Goal: Information Seeking & Learning: Learn about a topic

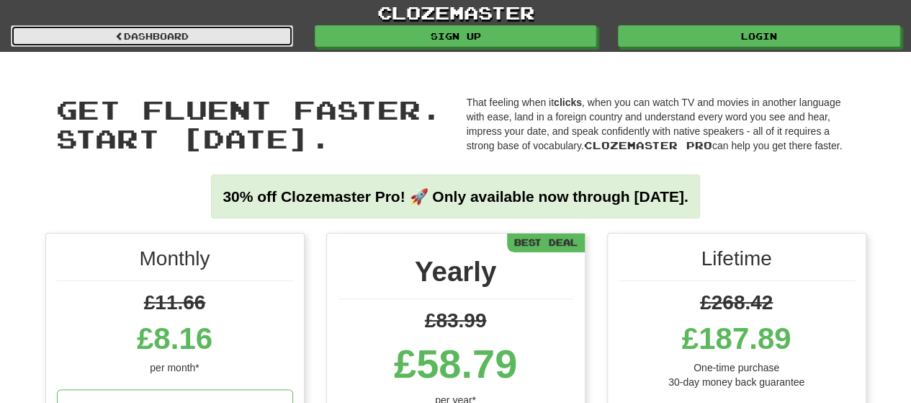
click at [238, 33] on link "Dashboard" at bounding box center [152, 36] width 282 height 22
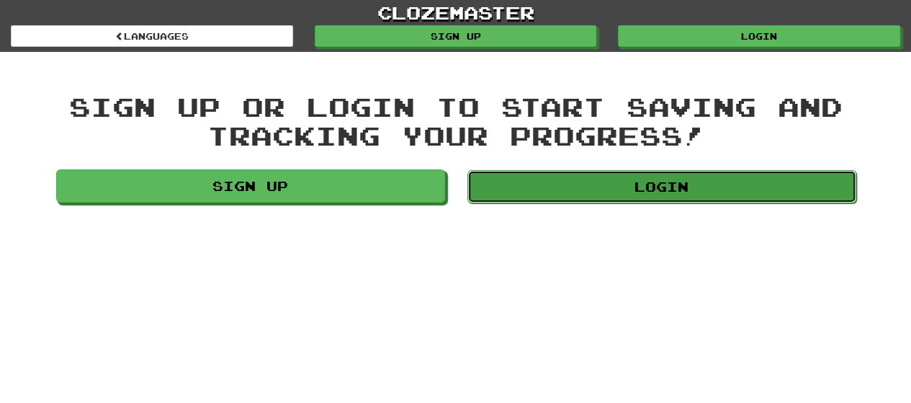
click at [601, 181] on link "Login" at bounding box center [661, 186] width 389 height 33
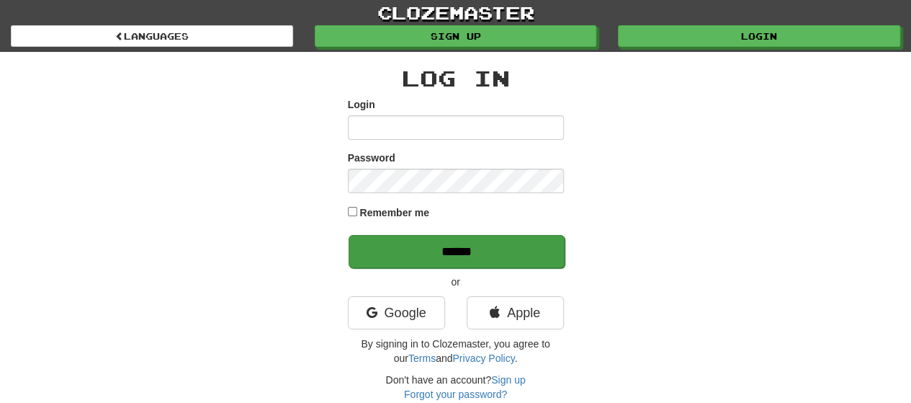
type input "**********"
click at [430, 243] on input "******" at bounding box center [457, 251] width 216 height 33
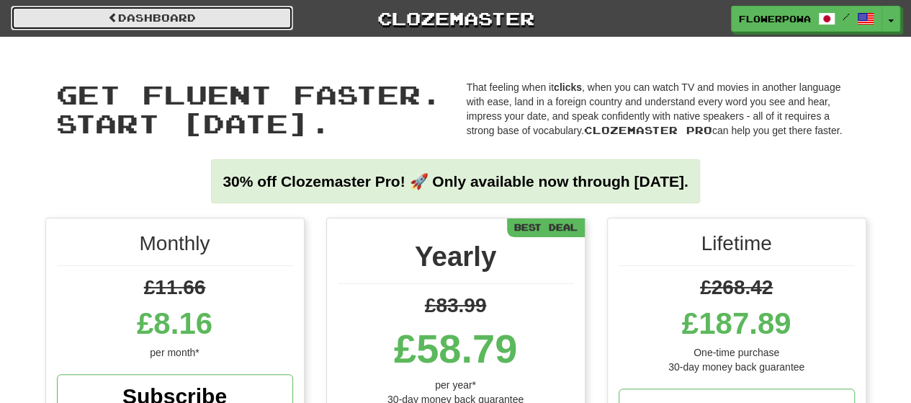
click at [168, 14] on link "Dashboard" at bounding box center [152, 18] width 282 height 24
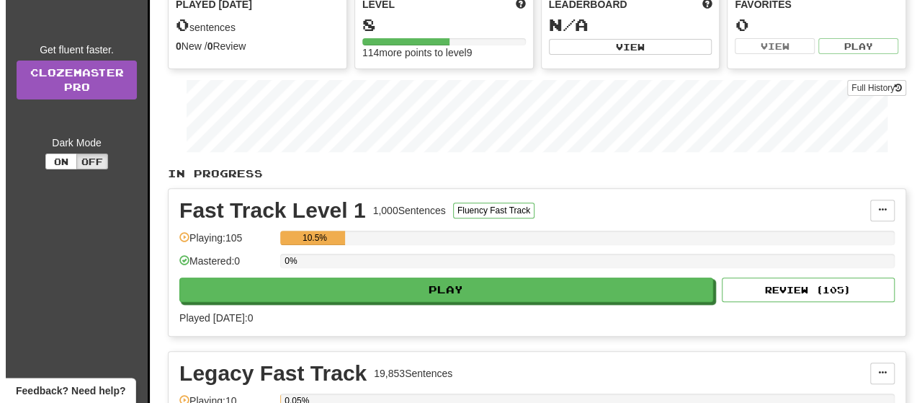
scroll to position [189, 0]
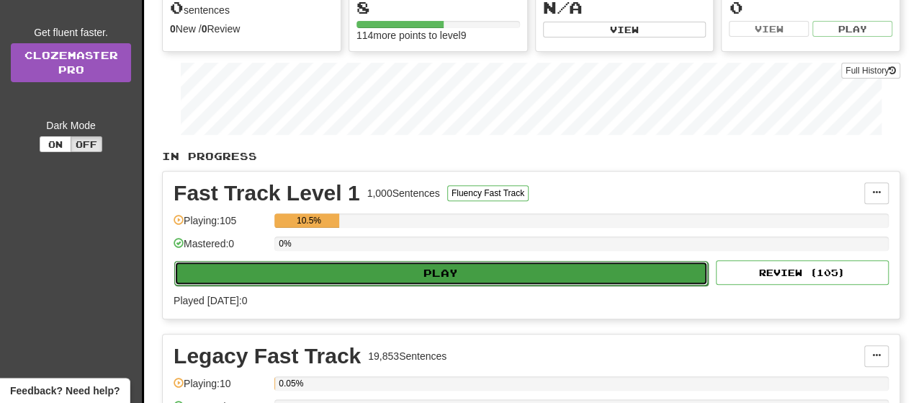
click at [392, 261] on button "Play" at bounding box center [441, 273] width 534 height 24
select select "**"
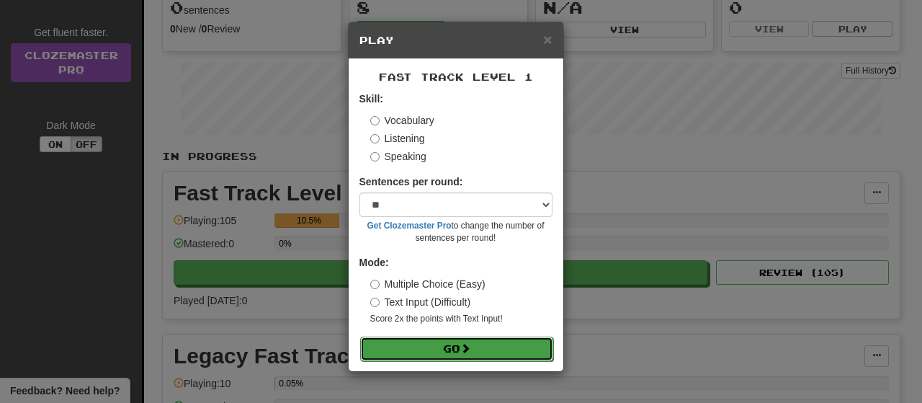
click at [457, 342] on button "Go" at bounding box center [456, 348] width 193 height 24
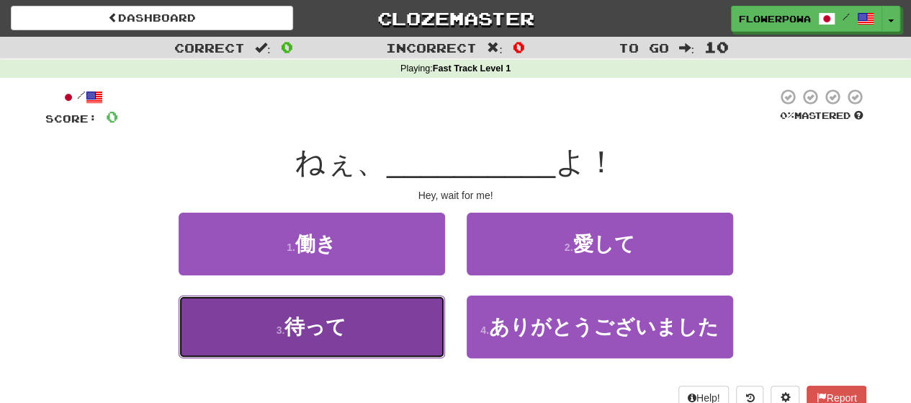
click at [409, 310] on button "3 . 待って" at bounding box center [312, 326] width 266 height 63
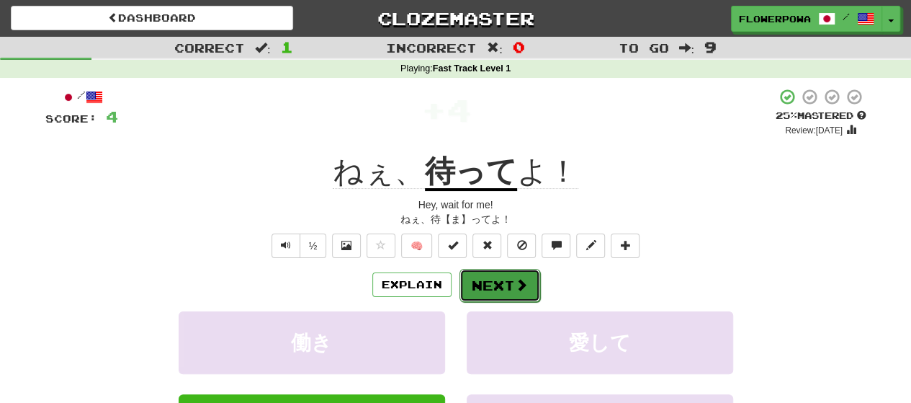
click at [504, 276] on button "Next" at bounding box center [499, 285] width 81 height 33
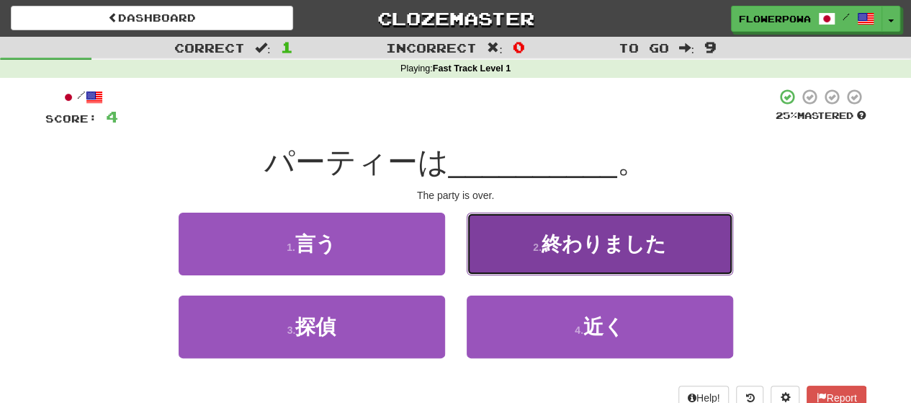
click at [531, 248] on button "2 . 終わりました" at bounding box center [600, 243] width 266 height 63
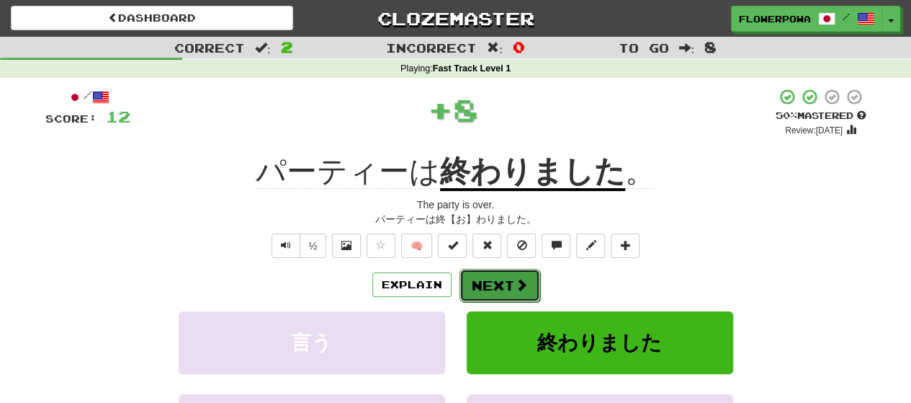
click at [503, 283] on button "Next" at bounding box center [499, 285] width 81 height 33
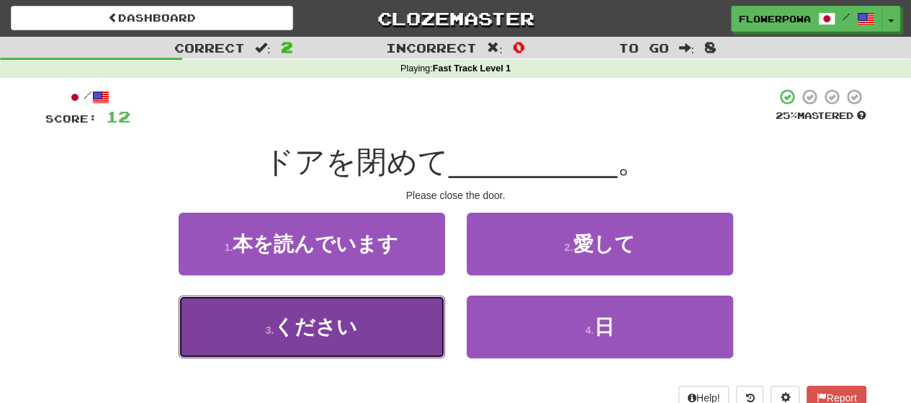
click at [336, 315] on span "ください" at bounding box center [316, 326] width 84 height 22
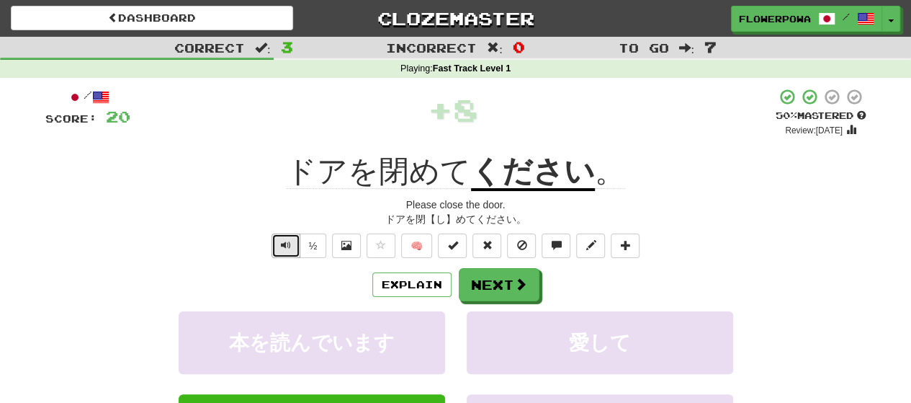
click at [289, 246] on span "Text-to-speech controls" at bounding box center [286, 245] width 10 height 10
click at [272, 247] on div "½" at bounding box center [298, 245] width 58 height 24
click at [278, 245] on button "Text-to-speech controls" at bounding box center [285, 245] width 29 height 24
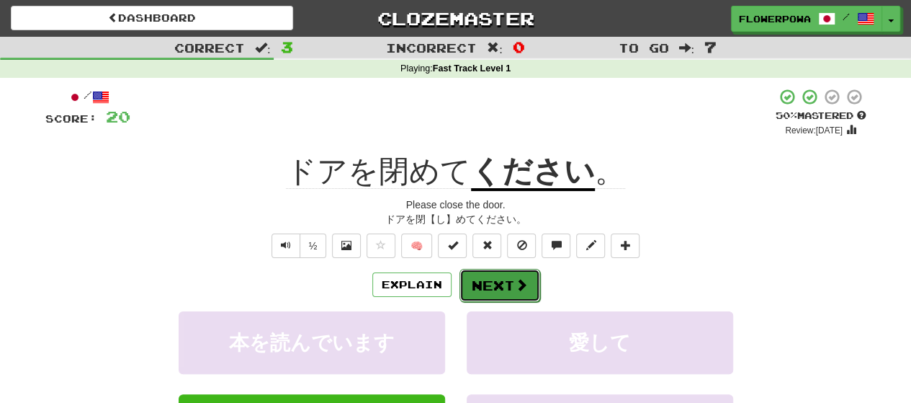
click at [506, 279] on button "Next" at bounding box center [499, 285] width 81 height 33
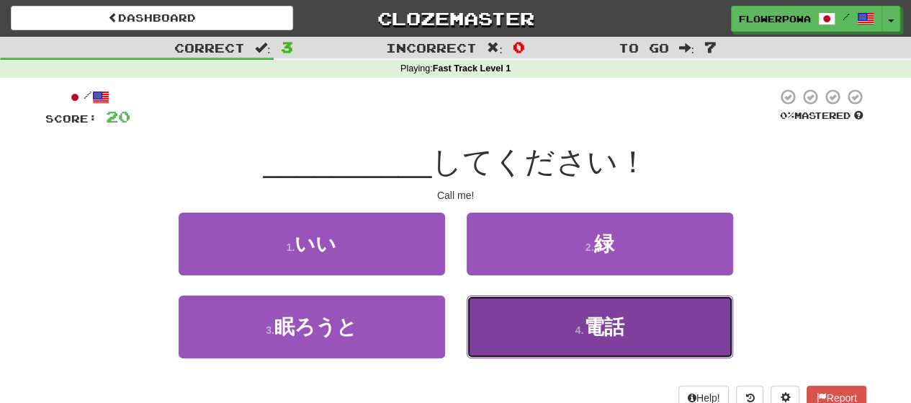
click at [577, 323] on button "4 . 電話" at bounding box center [600, 326] width 266 height 63
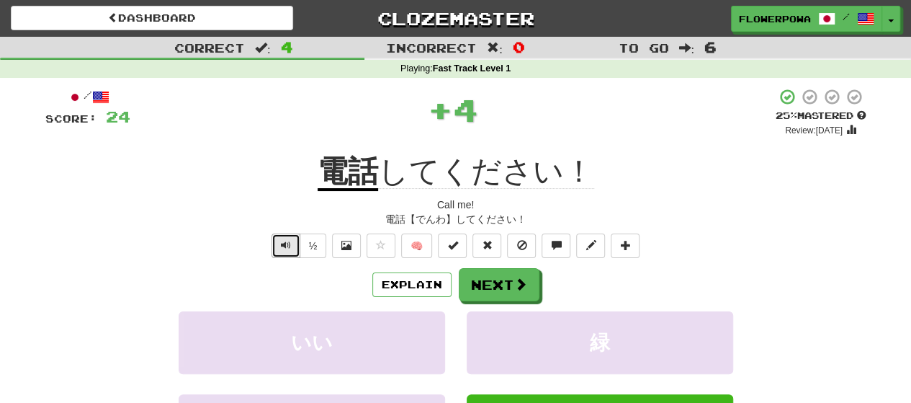
click at [289, 253] on button "Text-to-speech controls" at bounding box center [285, 245] width 29 height 24
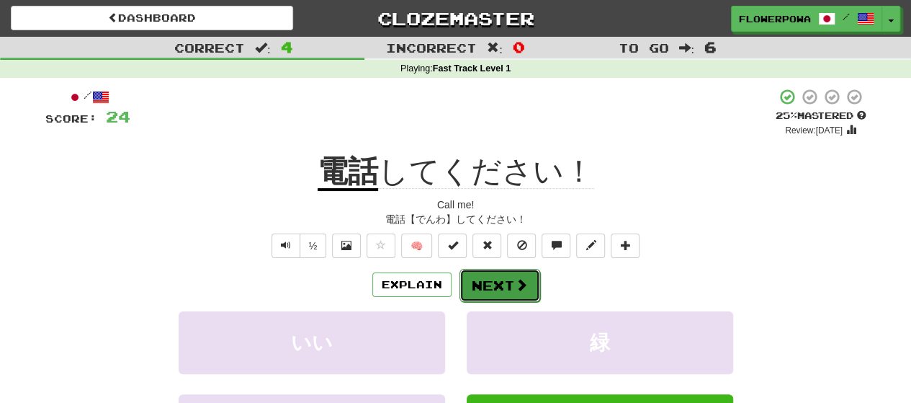
click at [505, 290] on button "Next" at bounding box center [499, 285] width 81 height 33
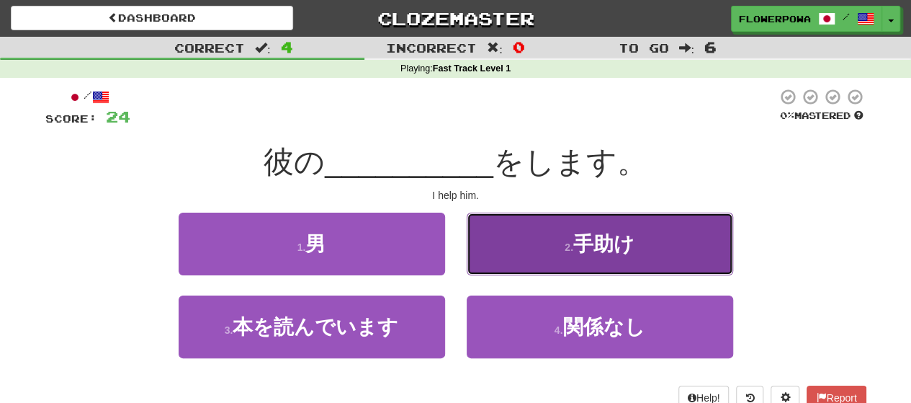
click at [528, 248] on button "2 . 手助け" at bounding box center [600, 243] width 266 height 63
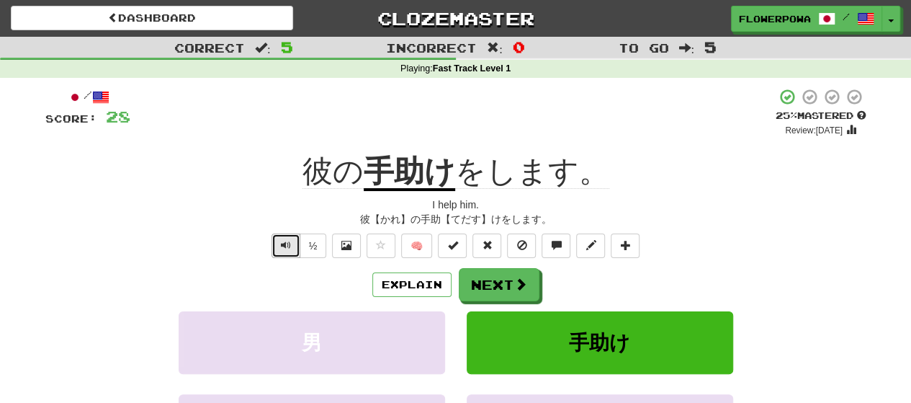
click at [291, 240] on span "Text-to-speech controls" at bounding box center [286, 245] width 10 height 10
click at [325, 244] on button "½" at bounding box center [313, 245] width 27 height 24
click at [291, 243] on span "Text-to-speech controls" at bounding box center [286, 245] width 10 height 10
click at [493, 279] on button "Next" at bounding box center [499, 285] width 81 height 33
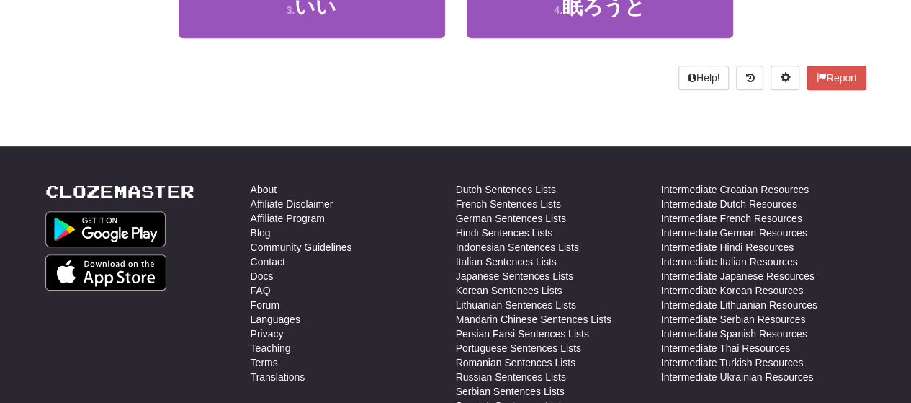
click at [503, 146] on footer "Clozemaster About Affiliate Disclaimer Affiliate Program Blog Community Guideli…" at bounding box center [455, 383] width 911 height 475
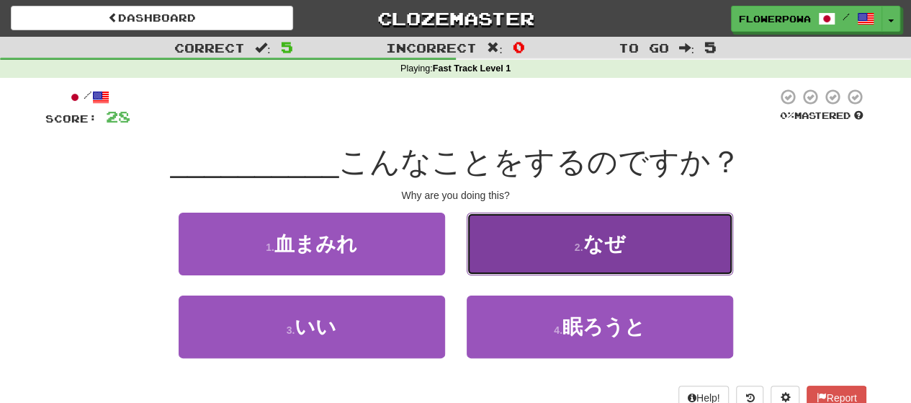
click at [606, 220] on button "2 . なぜ" at bounding box center [600, 243] width 266 height 63
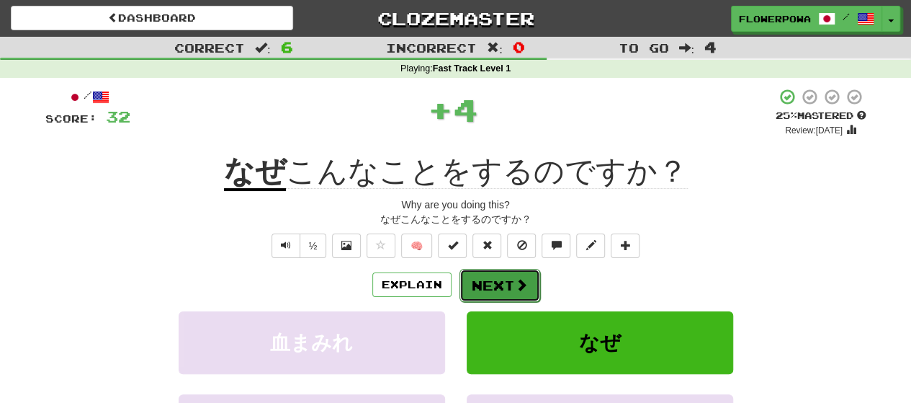
click at [510, 287] on button "Next" at bounding box center [499, 285] width 81 height 33
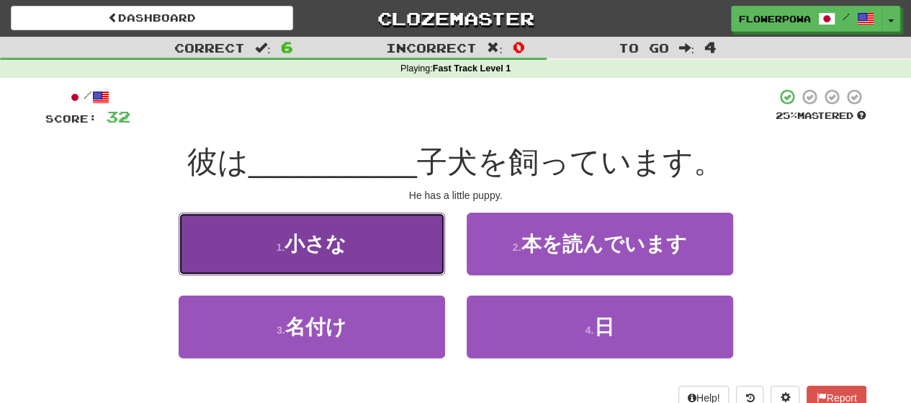
click at [367, 257] on button "1 . 小さな" at bounding box center [312, 243] width 266 height 63
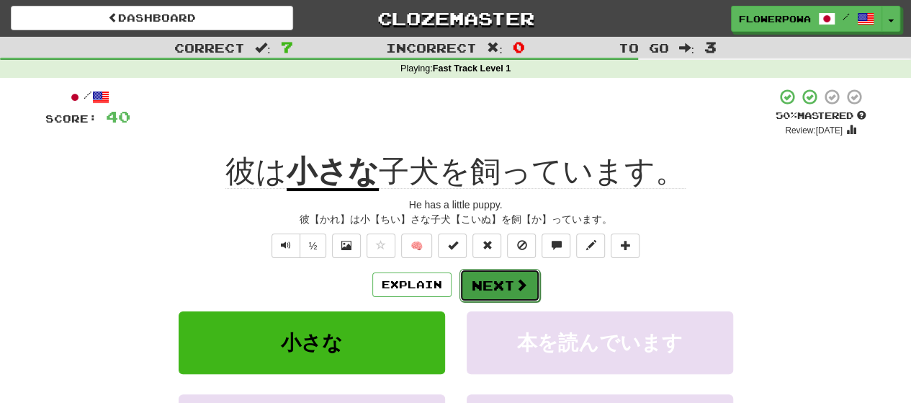
click at [505, 281] on button "Next" at bounding box center [499, 285] width 81 height 33
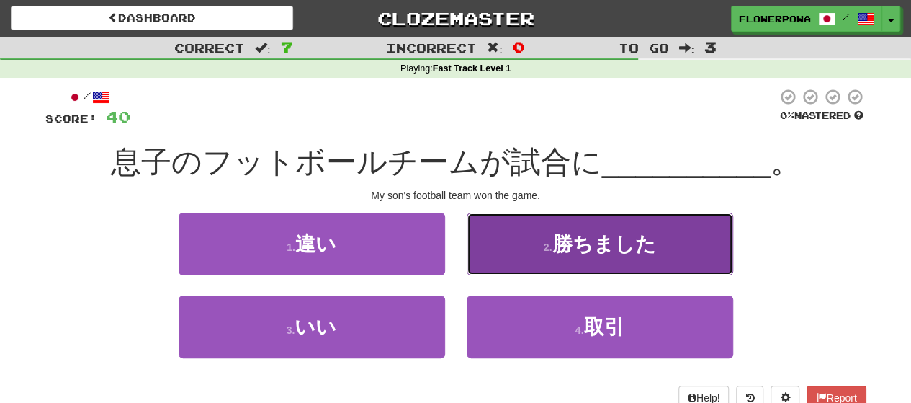
click at [536, 240] on button "2 . 勝ちました" at bounding box center [600, 243] width 266 height 63
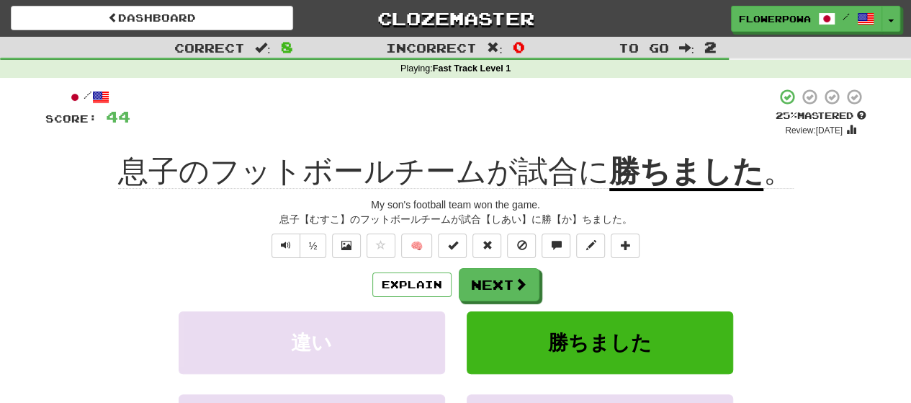
click at [520, 172] on span "息子のフットボールチームが試合に" at bounding box center [363, 171] width 491 height 35
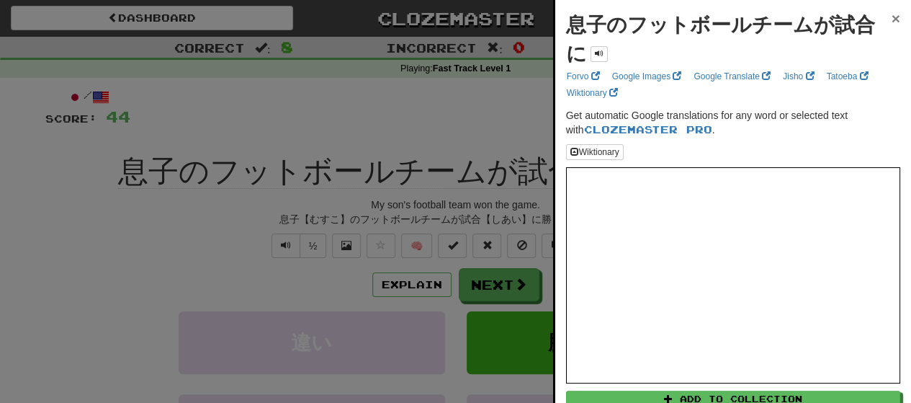
click at [891, 14] on span "×" at bounding box center [895, 18] width 9 height 17
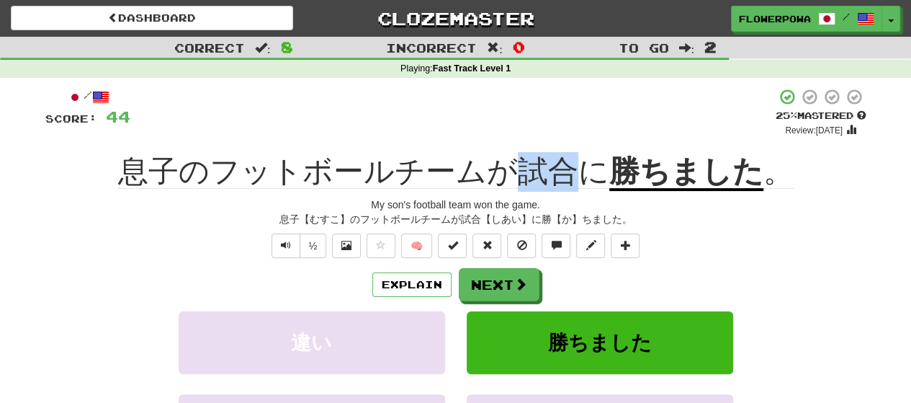
drag, startPoint x: 573, startPoint y: 179, endPoint x: 520, endPoint y: 174, distance: 53.6
click at [520, 174] on span "息子のフットボールチームが試合に" at bounding box center [363, 171] width 491 height 35
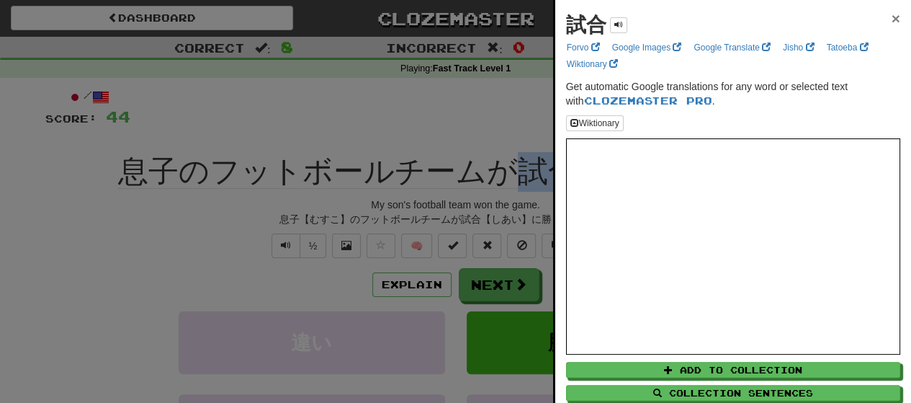
click at [891, 22] on span "×" at bounding box center [895, 18] width 9 height 17
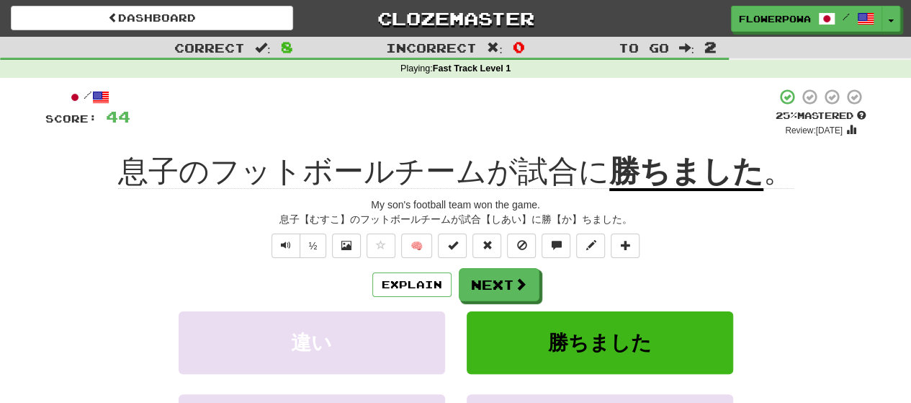
click at [635, 173] on u "勝ちました" at bounding box center [686, 172] width 154 height 37
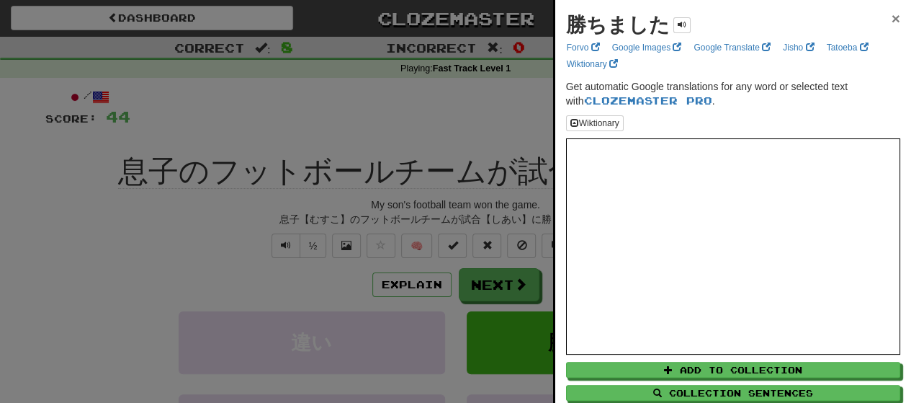
click at [891, 14] on span "×" at bounding box center [895, 18] width 9 height 17
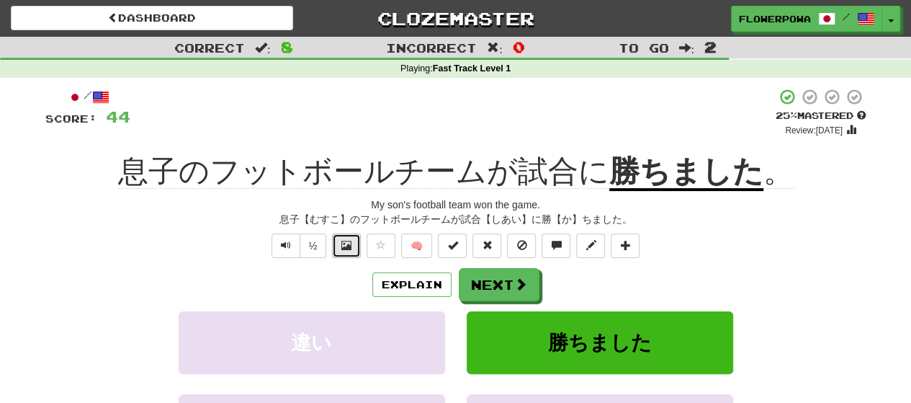
click at [344, 247] on span at bounding box center [346, 245] width 10 height 10
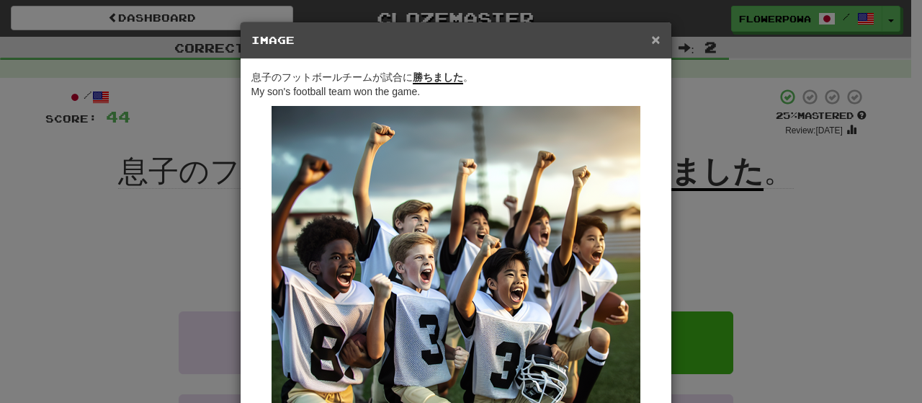
click at [651, 36] on span "×" at bounding box center [655, 39] width 9 height 17
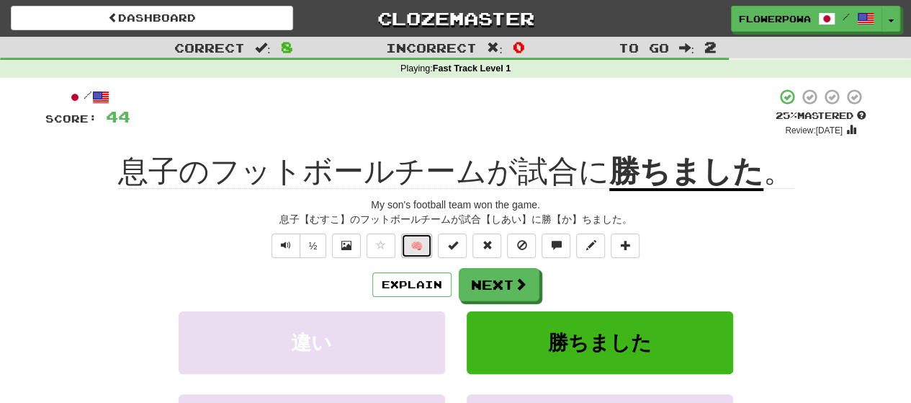
click at [425, 244] on button "🧠" at bounding box center [416, 245] width 31 height 24
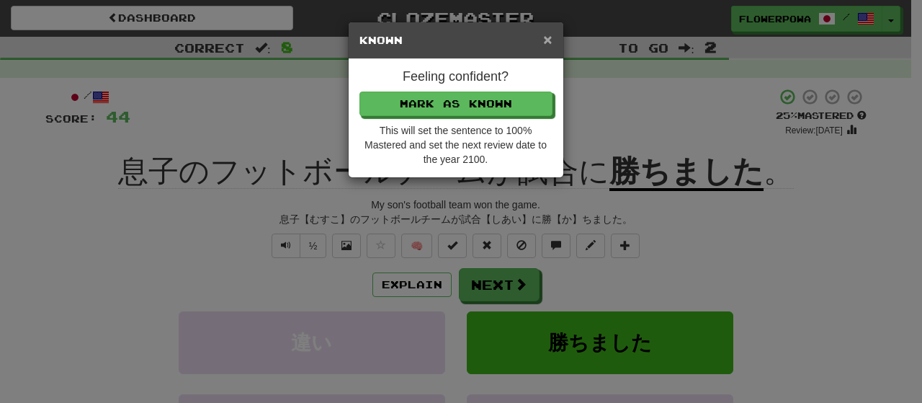
click at [544, 38] on span "×" at bounding box center [547, 39] width 9 height 17
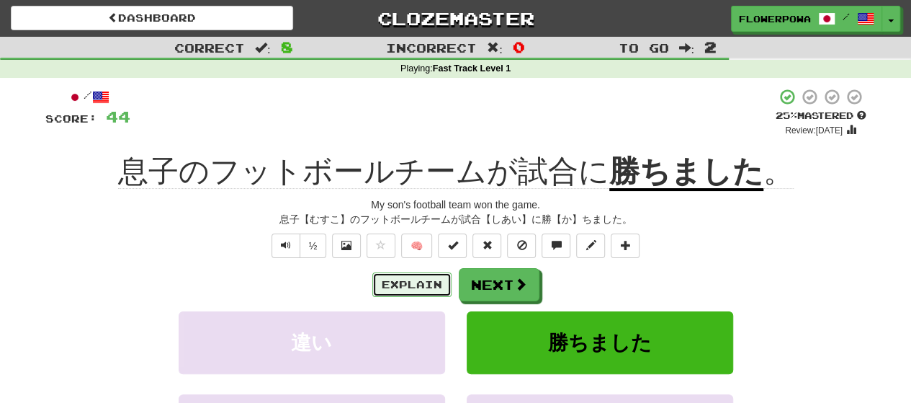
click at [426, 286] on button "Explain" at bounding box center [411, 284] width 79 height 24
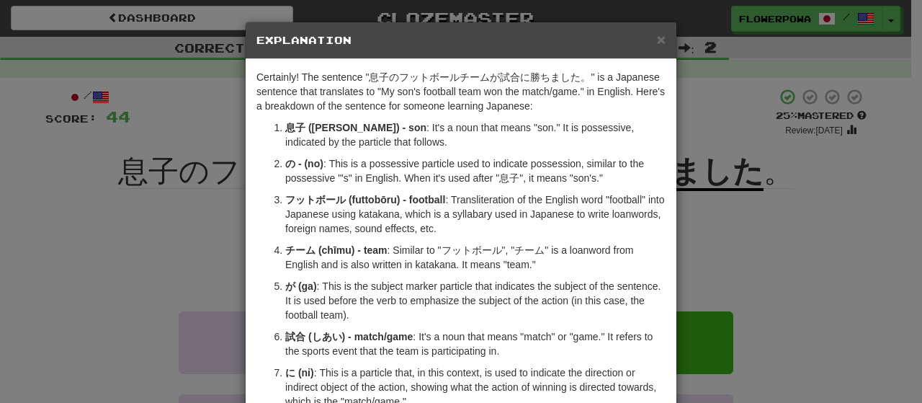
scroll to position [292, 0]
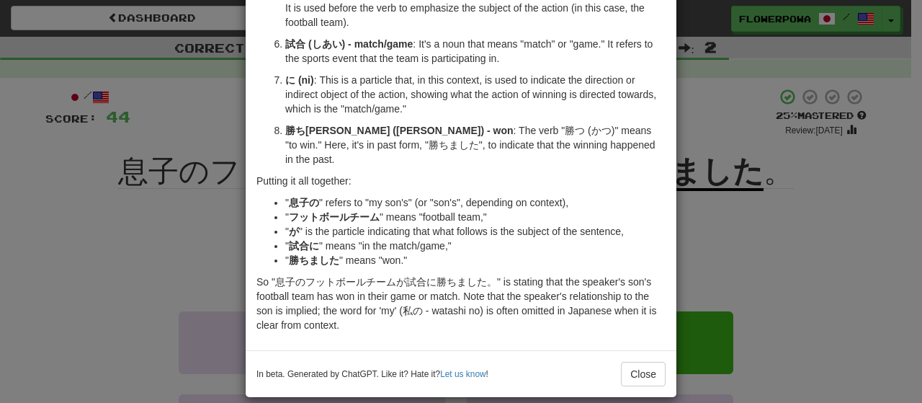
click at [285, 253] on li "" 勝ちました " means "won."" at bounding box center [475, 260] width 380 height 14
